Goal: Transaction & Acquisition: Purchase product/service

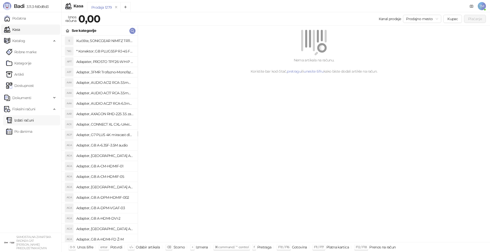
click at [22, 118] on link "Izdati računi" at bounding box center [20, 120] width 28 height 10
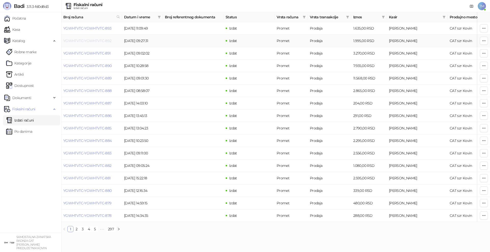
click at [92, 39] on link "YGWHTVTC-YGWHTVTC-892" at bounding box center [87, 41] width 48 height 5
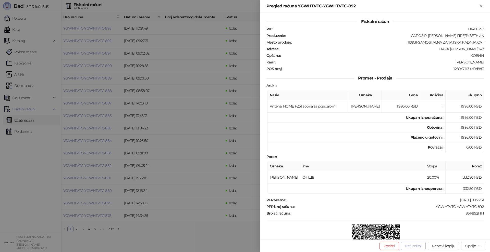
click at [415, 246] on button "Refundiraj" at bounding box center [413, 246] width 25 height 8
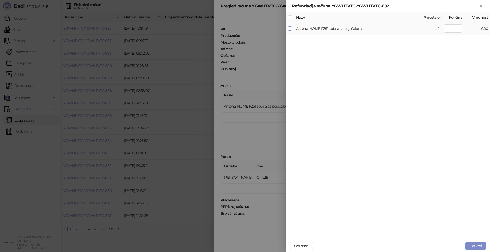
type input "*"
click at [474, 245] on button "Potvrdi" at bounding box center [475, 246] width 20 height 8
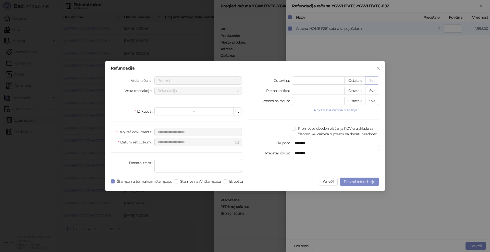
click at [371, 81] on button "Sve" at bounding box center [372, 81] width 14 height 8
type input "****"
click at [193, 112] on span at bounding box center [176, 112] width 38 height 8
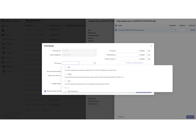
scroll to position [102, 0]
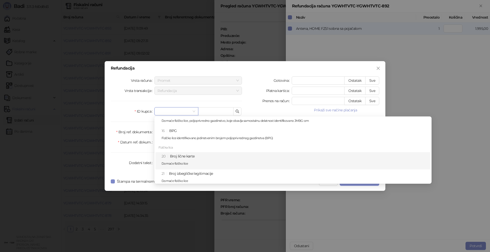
click at [186, 159] on div "20 Broj lične karte Domaće fizičko lice" at bounding box center [295, 161] width 266 height 15
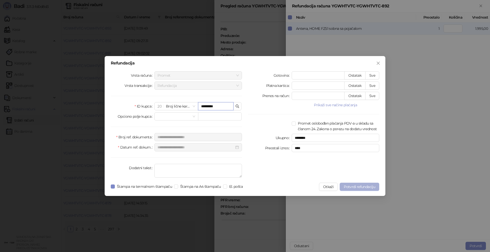
type input "*********"
click at [357, 188] on span "Potvrdi refundaciju" at bounding box center [359, 187] width 31 height 5
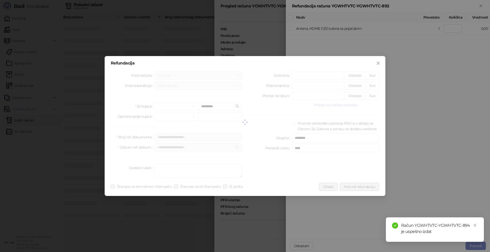
type input "*"
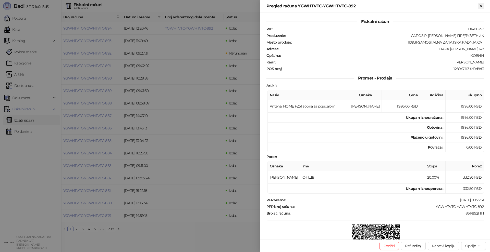
click at [480, 7] on icon "Zatvori" at bounding box center [480, 6] width 2 height 2
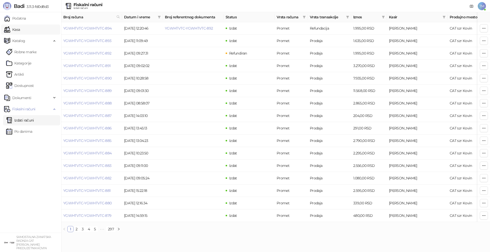
click at [20, 31] on link "Kasa" at bounding box center [12, 29] width 16 height 10
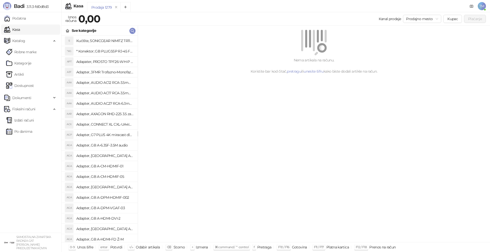
click at [163, 108] on div "Nema artikala na računu. Koristite bar kod čitač, pretragu ili unesite šifru ka…" at bounding box center [314, 134] width 352 height 217
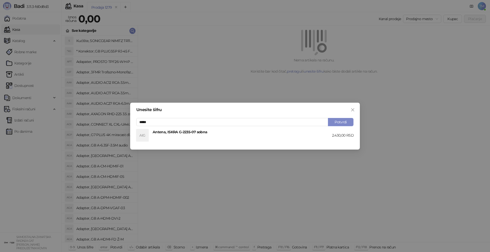
type input "*****"
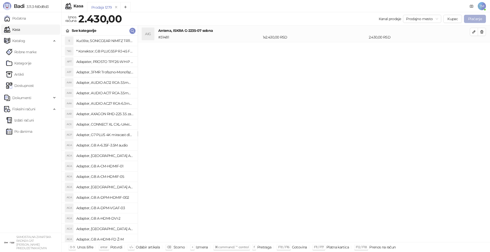
click at [472, 19] on button "Plaćanje" at bounding box center [475, 19] width 22 height 8
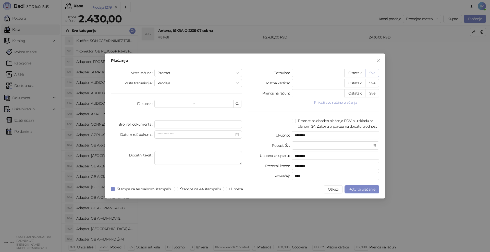
click at [375, 74] on button "Sve" at bounding box center [372, 73] width 14 height 8
type input "****"
click at [359, 190] on span "Potvrdi plaćanje" at bounding box center [362, 189] width 27 height 5
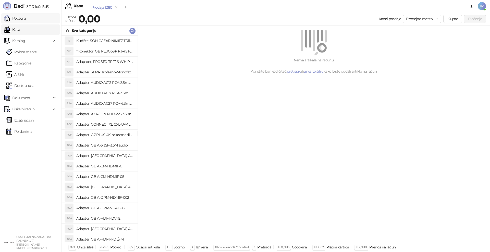
click at [10, 19] on link "Početna" at bounding box center [15, 18] width 22 height 10
